Goal: Information Seeking & Learning: Learn about a topic

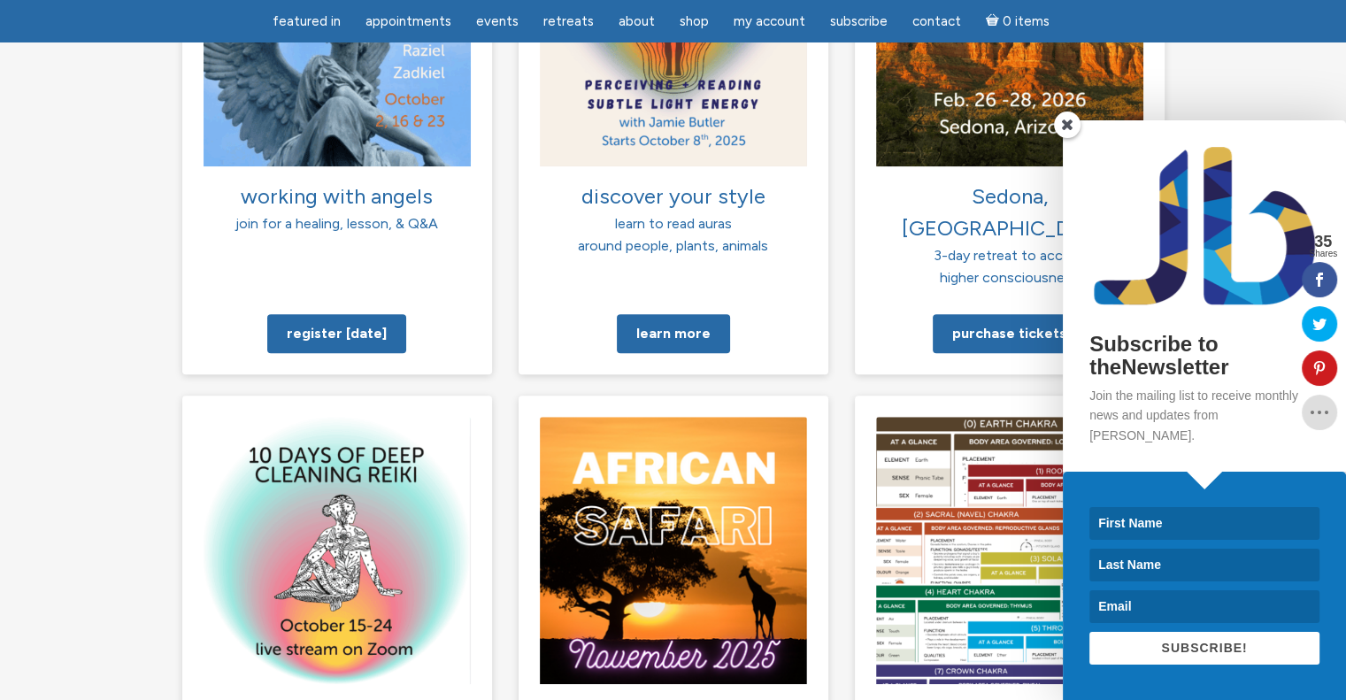
scroll to position [1239, 0]
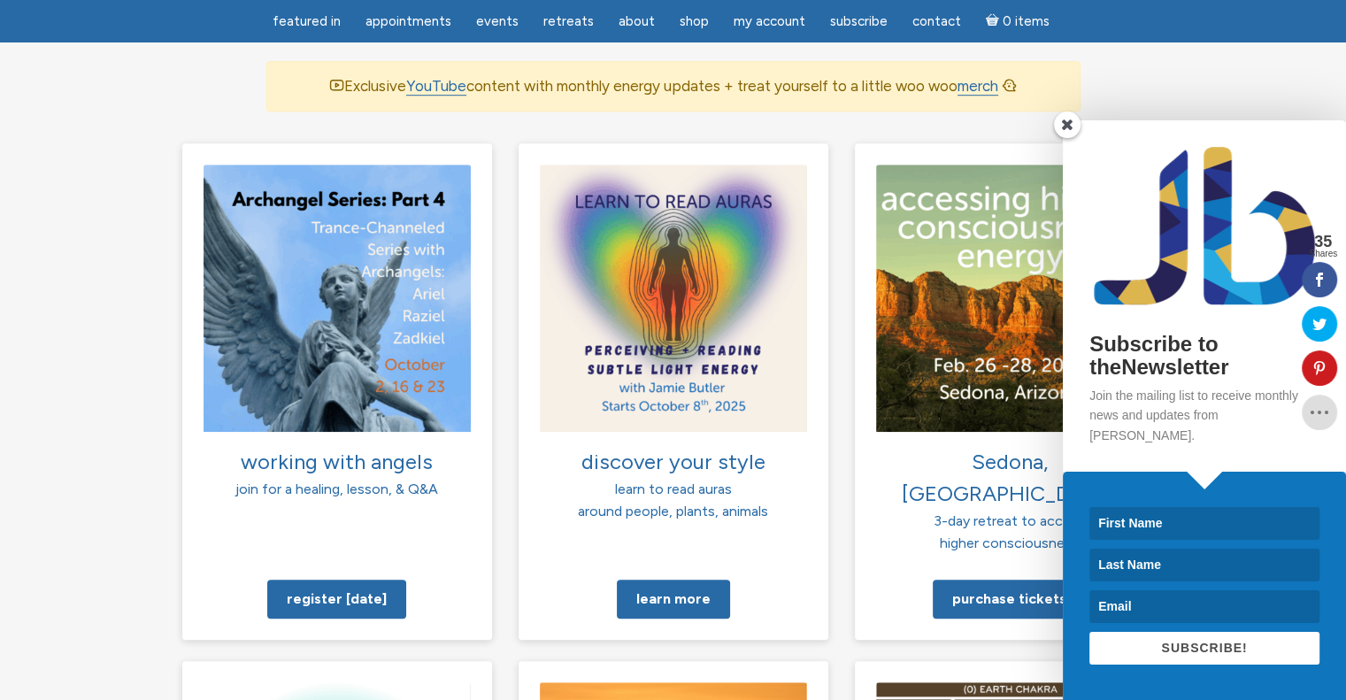
click at [1069, 138] on span at bounding box center [1067, 125] width 27 height 27
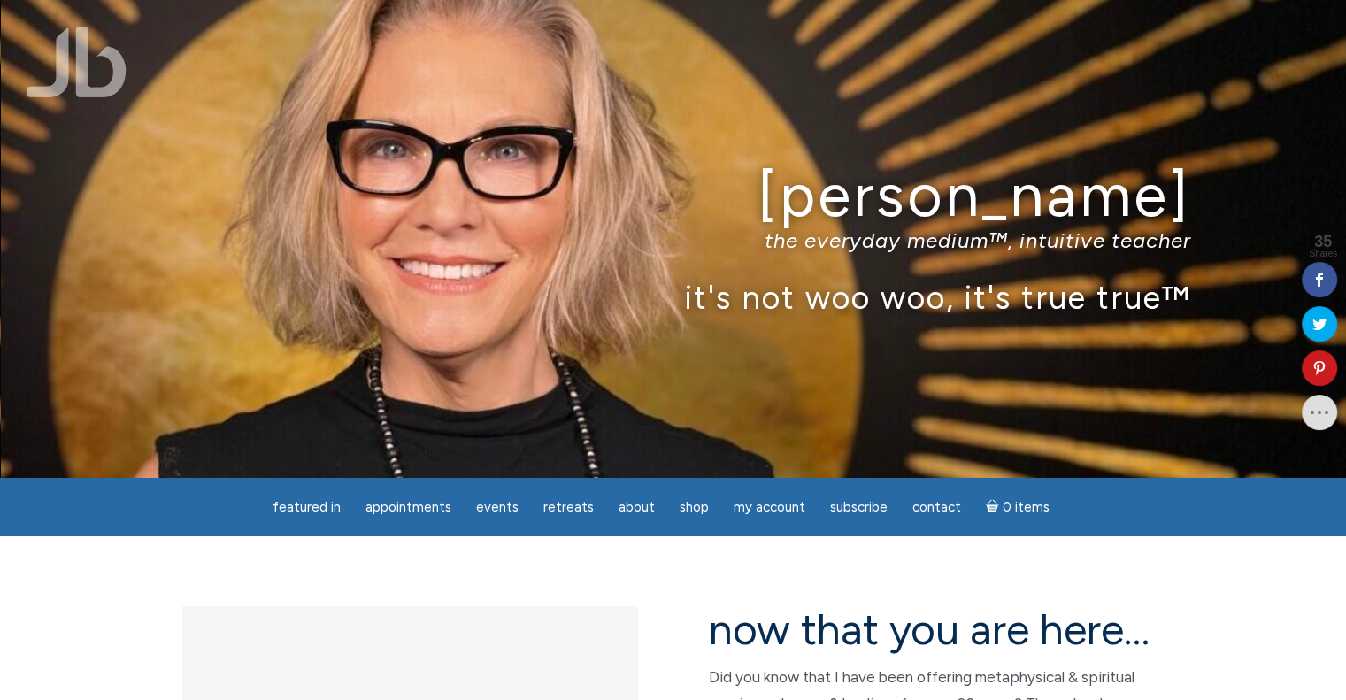
scroll to position [0, 0]
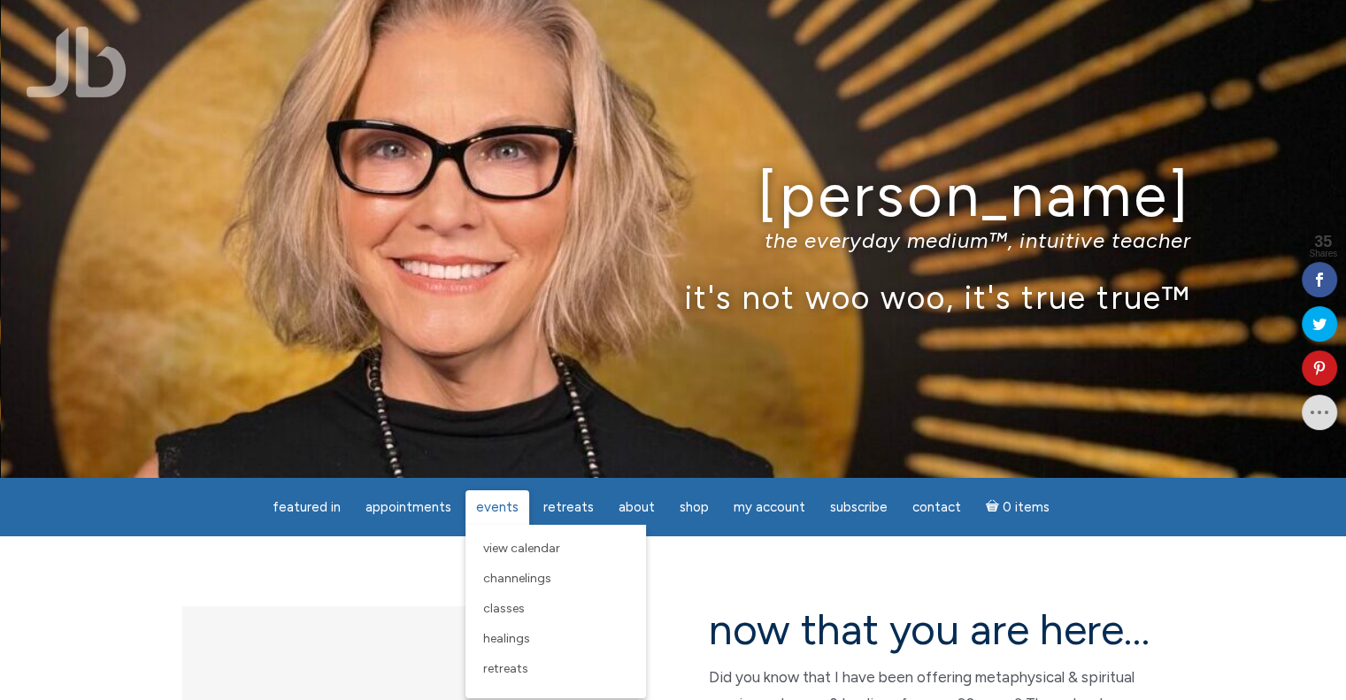
click at [503, 513] on span "Events" at bounding box center [497, 507] width 42 height 16
click at [497, 546] on span "View Calendar" at bounding box center [521, 548] width 77 height 15
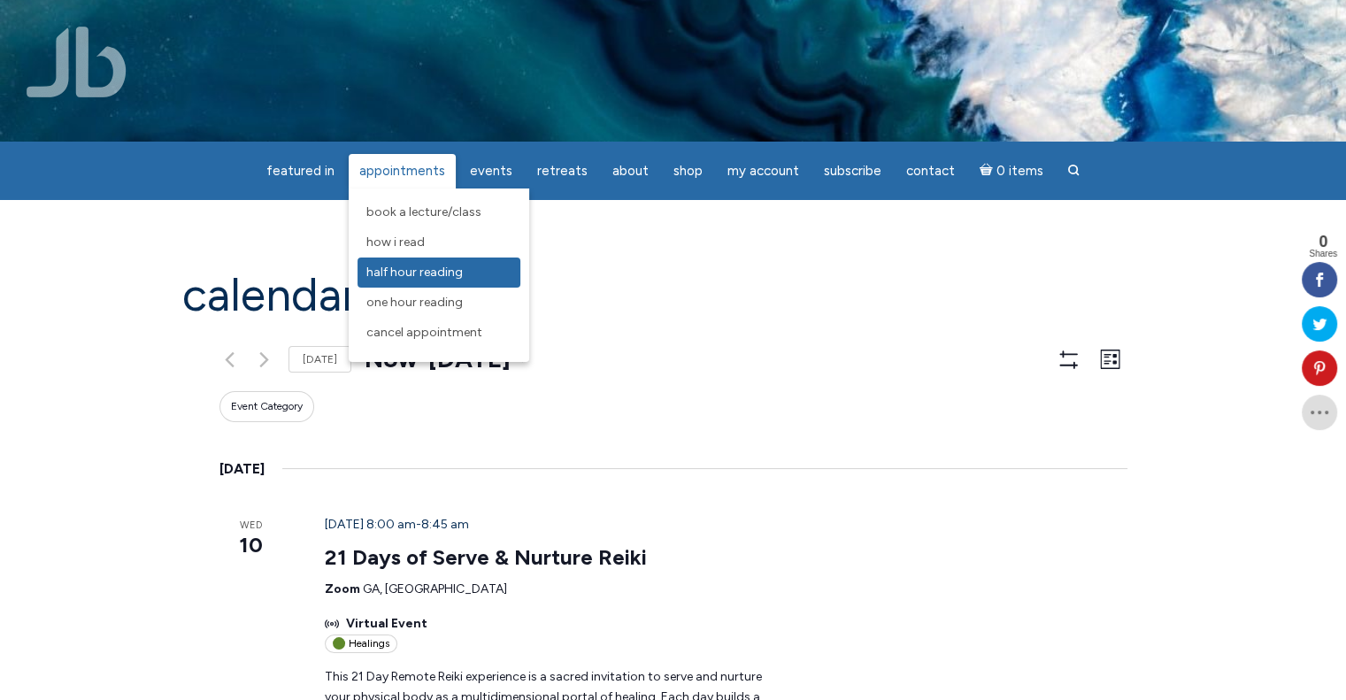
click at [401, 272] on span "Half Hour Reading" at bounding box center [414, 272] width 96 height 15
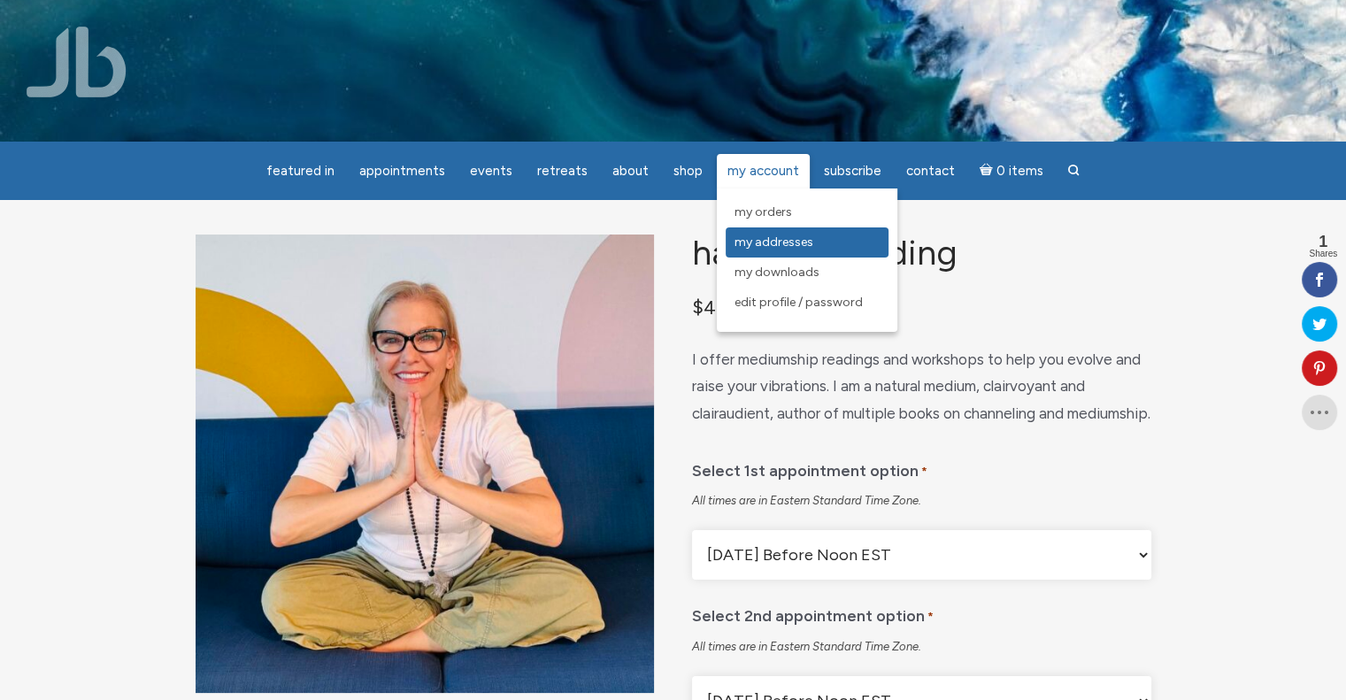
click at [738, 246] on span "My Addresses" at bounding box center [774, 242] width 79 height 15
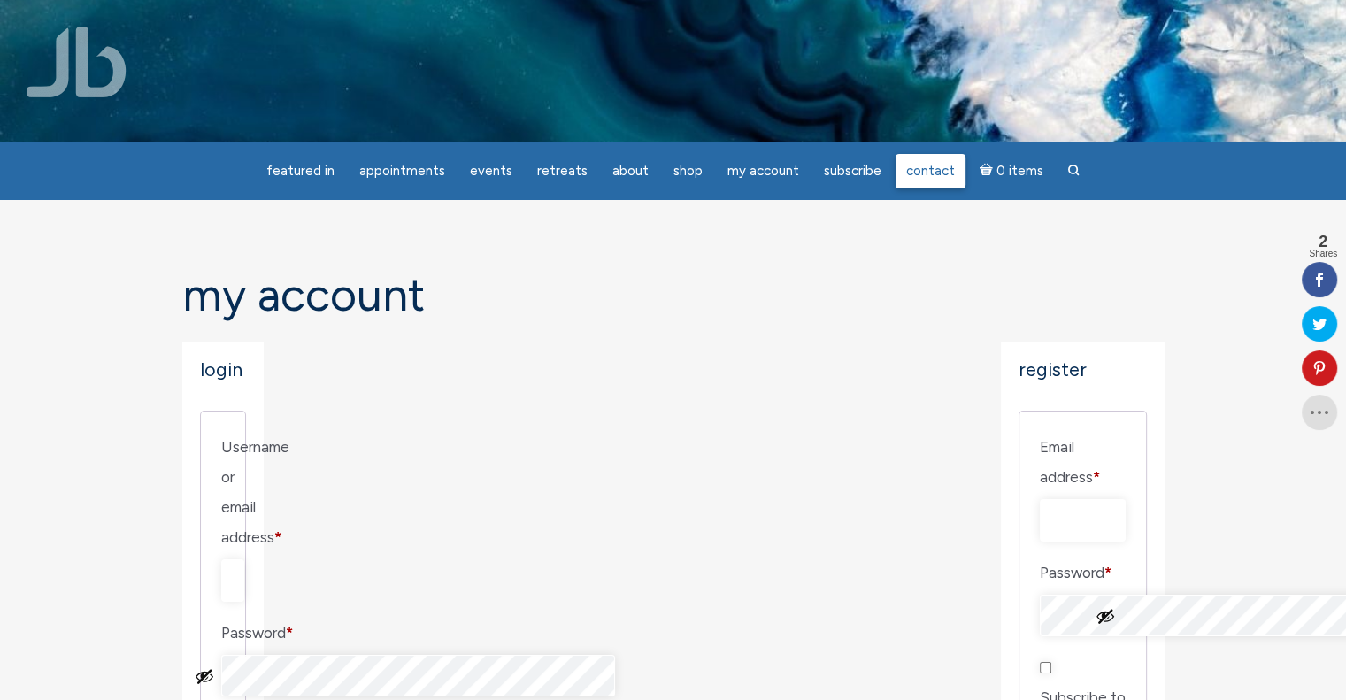
click at [945, 163] on span "Contact" at bounding box center [930, 171] width 49 height 16
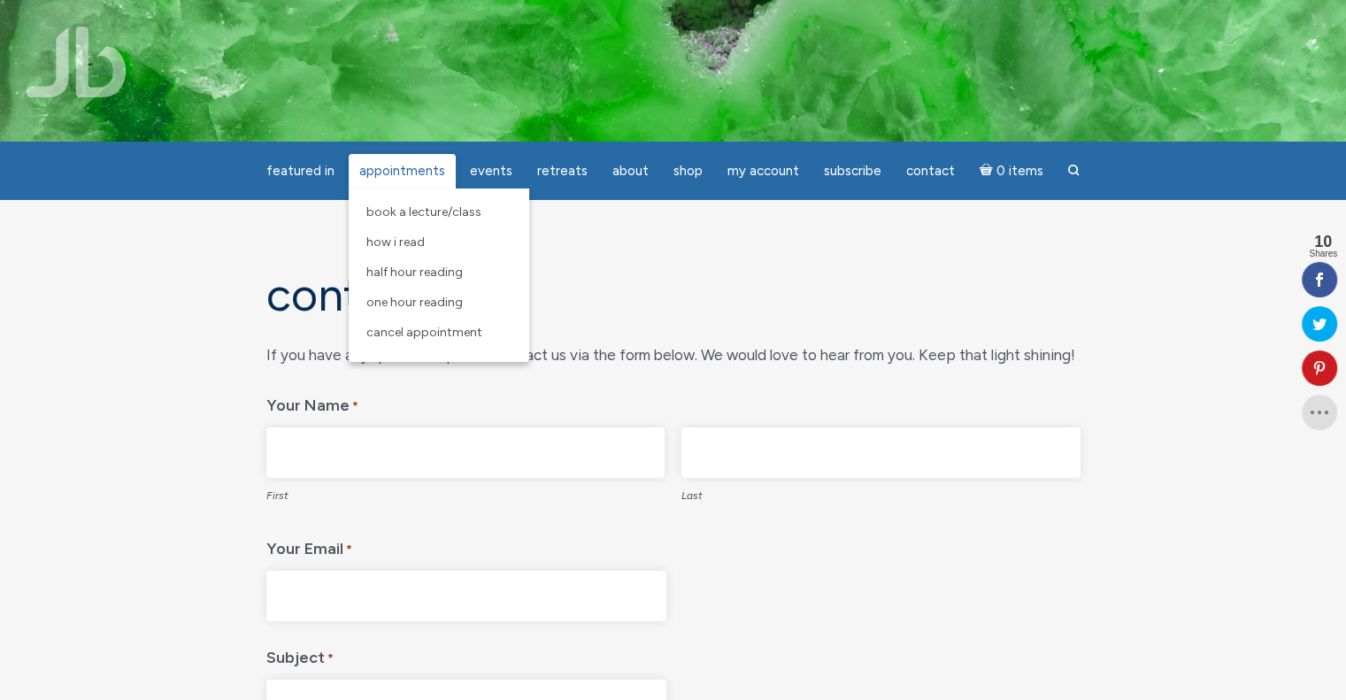
click at [390, 165] on span "Appointments" at bounding box center [402, 171] width 86 height 16
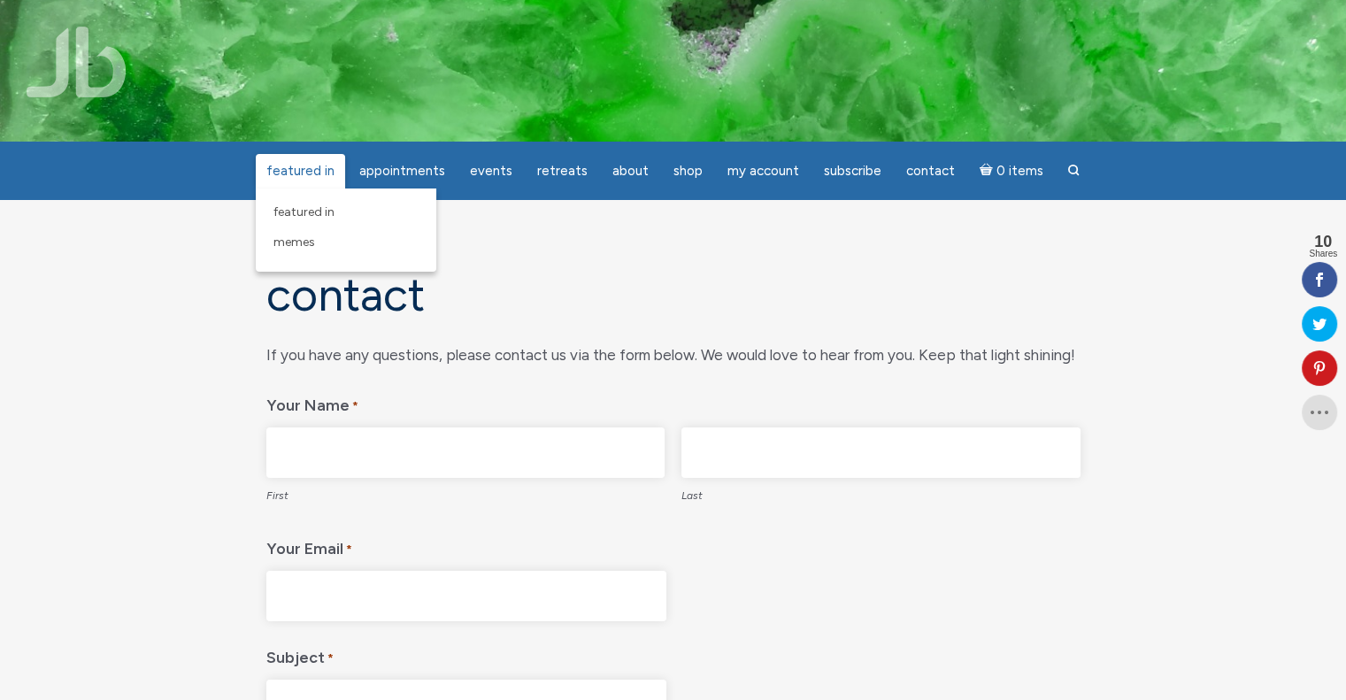
click at [301, 180] on link "featured in" at bounding box center [300, 171] width 89 height 35
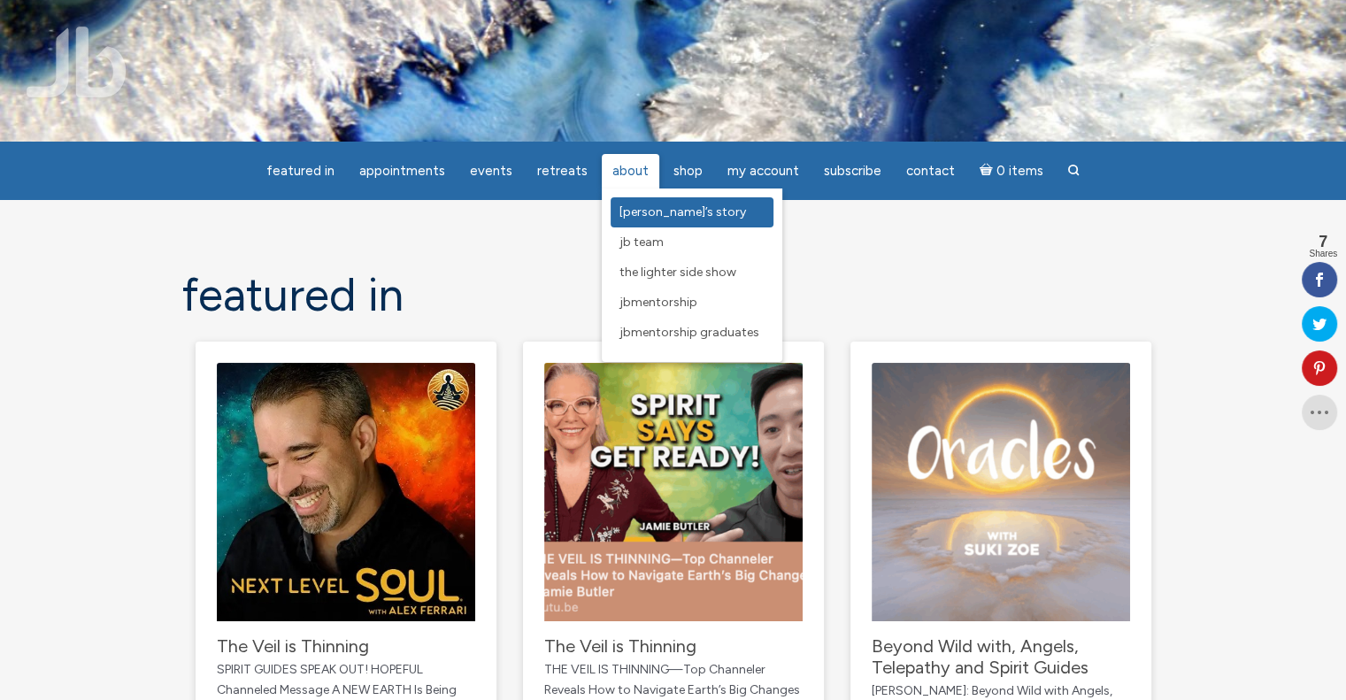
click at [634, 217] on span "[PERSON_NAME]’s Story" at bounding box center [683, 211] width 127 height 15
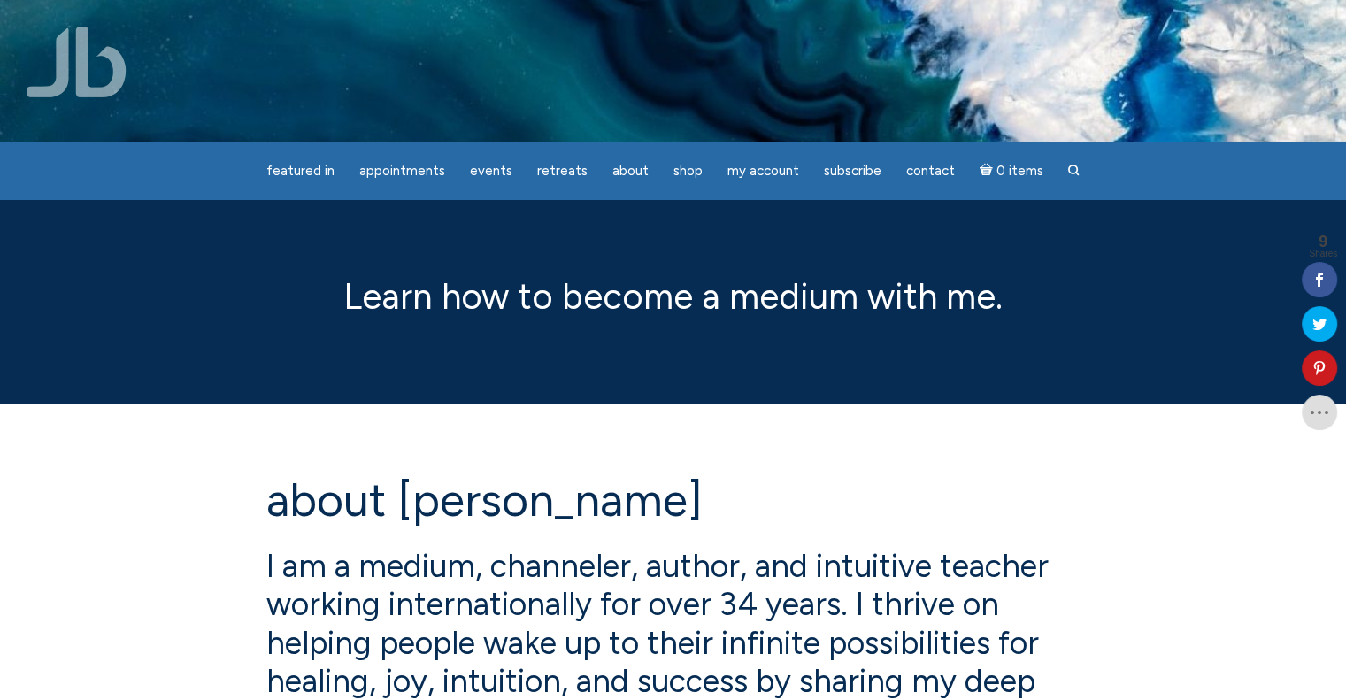
click at [88, 68] on img at bounding box center [77, 62] width 100 height 71
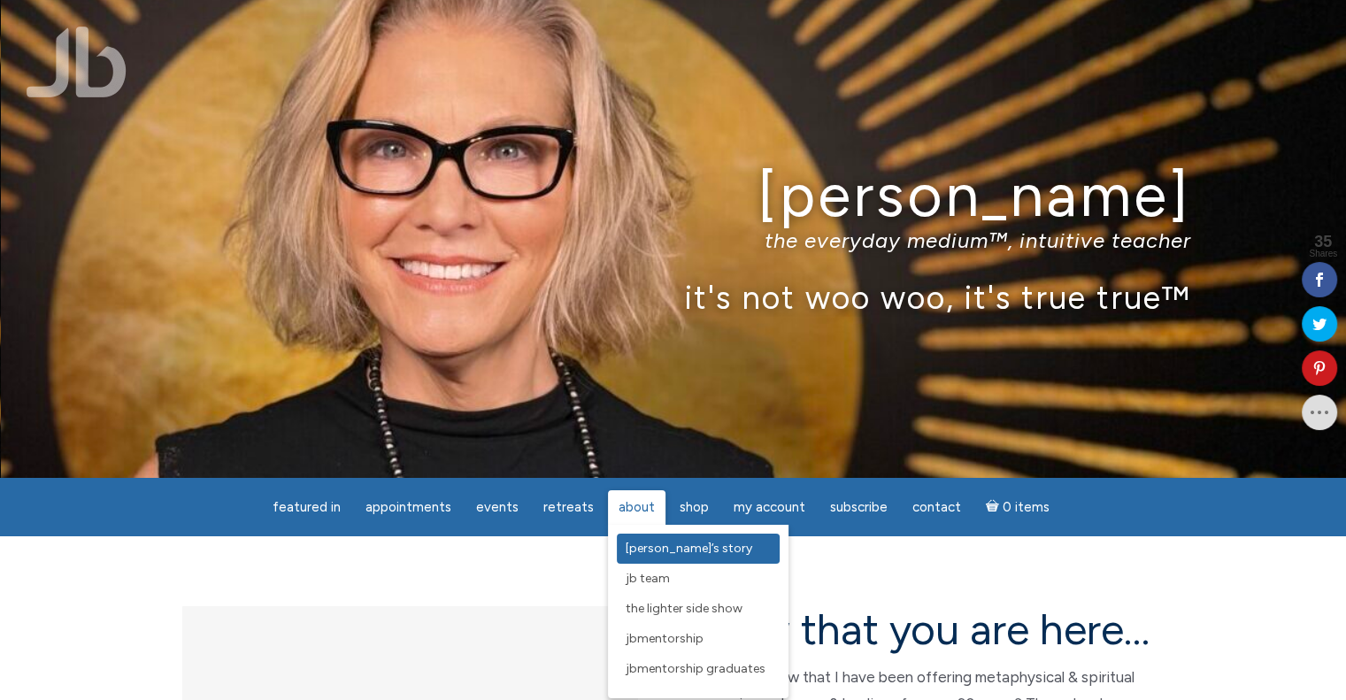
click at [629, 548] on span "[PERSON_NAME]’s Story" at bounding box center [689, 548] width 127 height 15
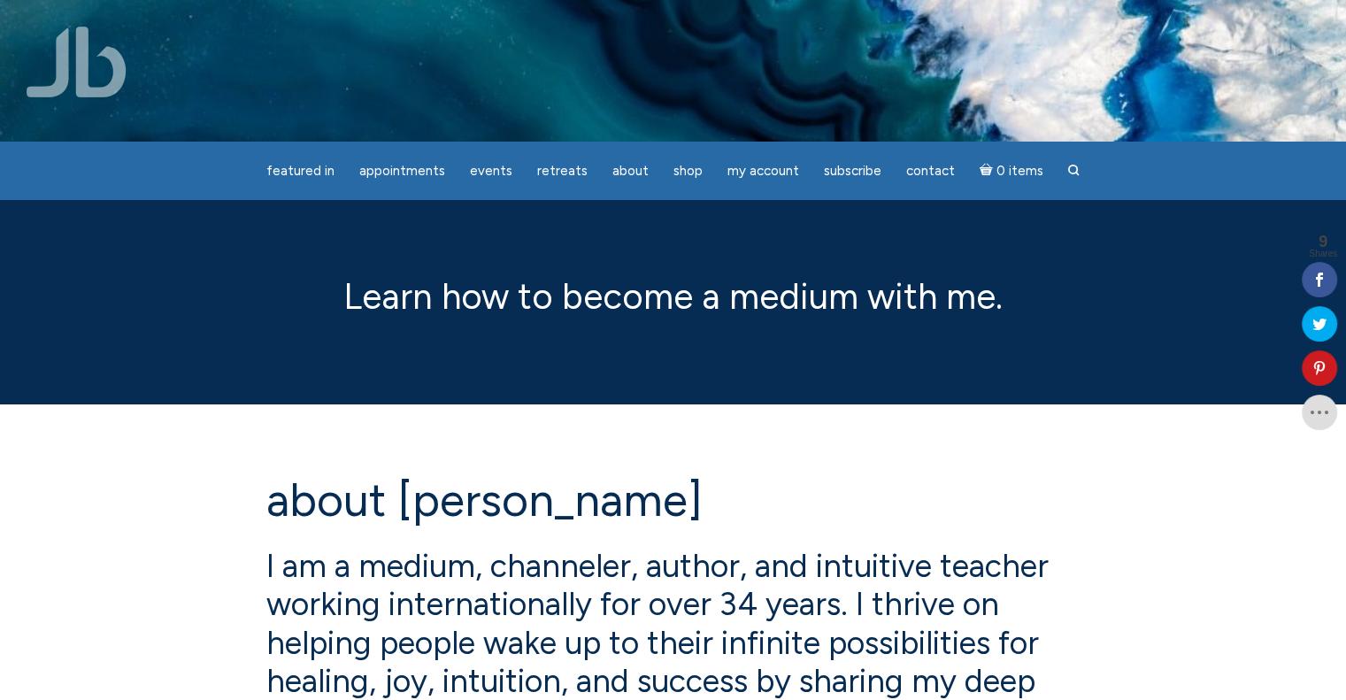
click at [22, 77] on img at bounding box center [673, 71] width 1346 height 898
click at [77, 83] on img at bounding box center [77, 62] width 100 height 71
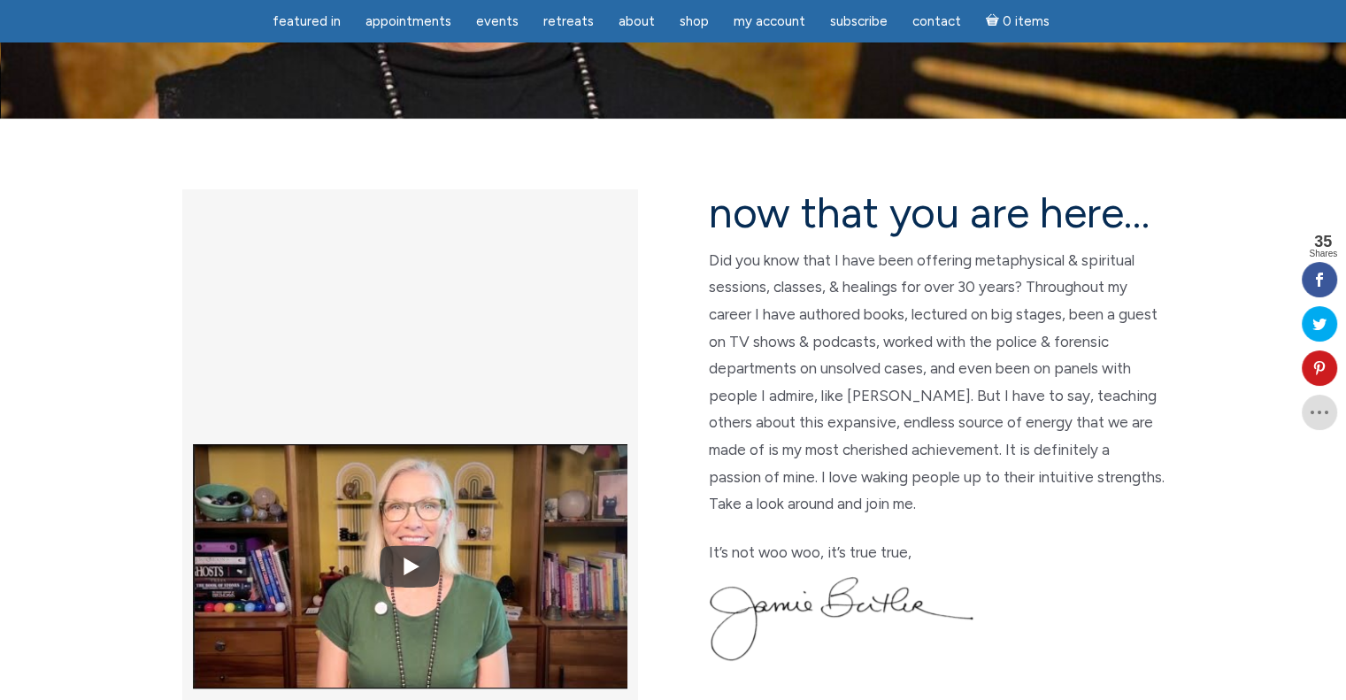
scroll to position [354, 0]
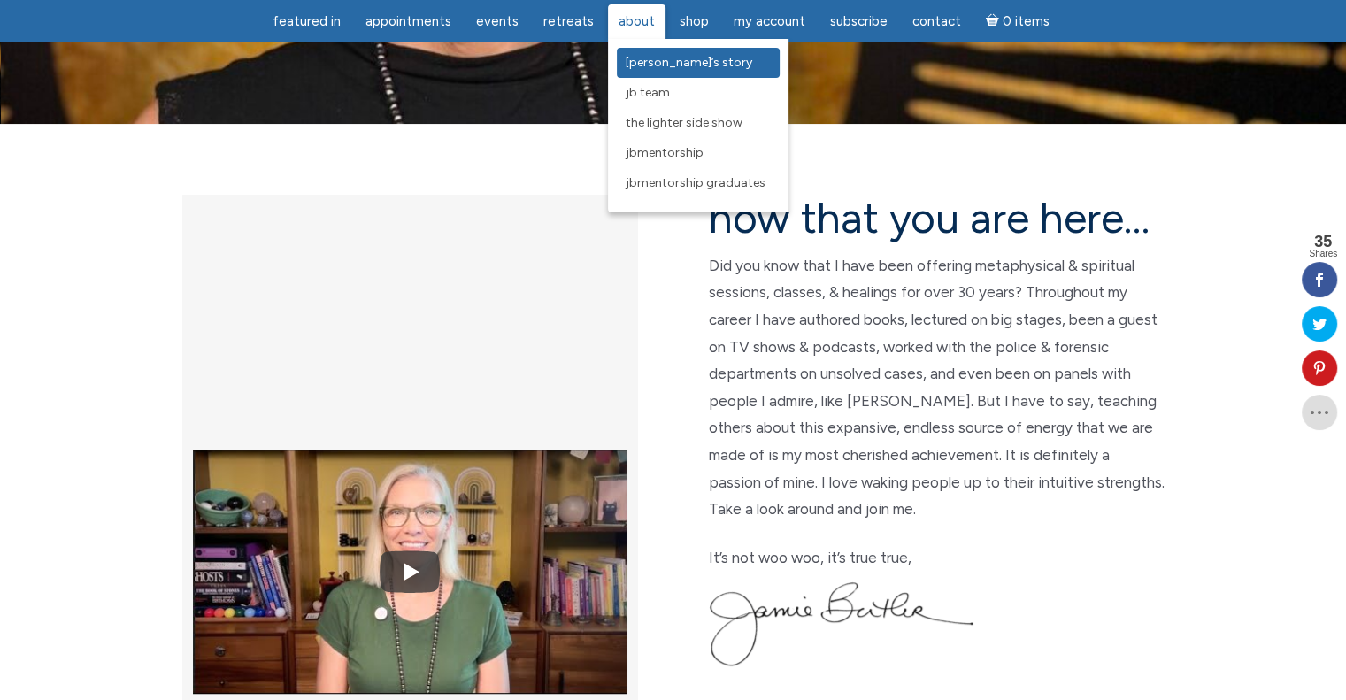
click at [636, 58] on span "[PERSON_NAME]’s Story" at bounding box center [689, 62] width 127 height 15
